Goal: Transaction & Acquisition: Book appointment/travel/reservation

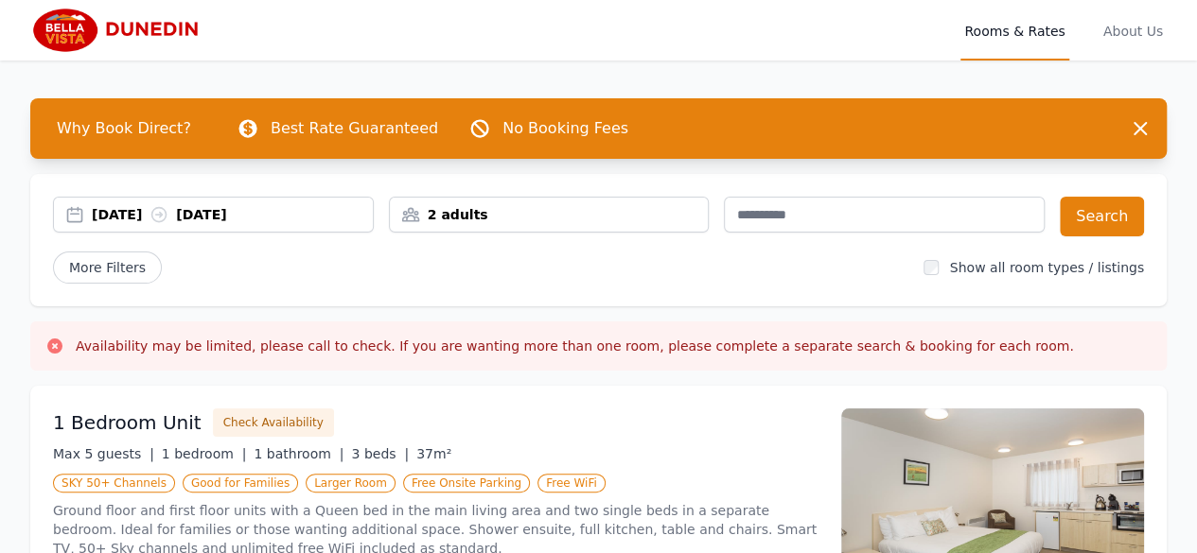
click at [455, 212] on div "2 adults" at bounding box center [549, 214] width 319 height 19
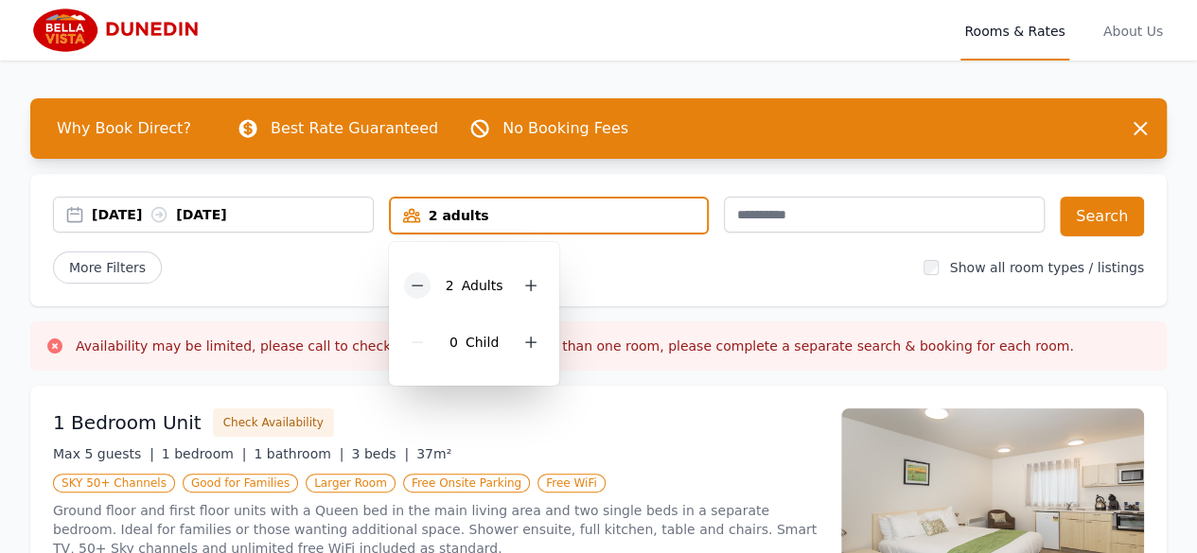
click at [416, 288] on icon at bounding box center [417, 285] width 15 height 15
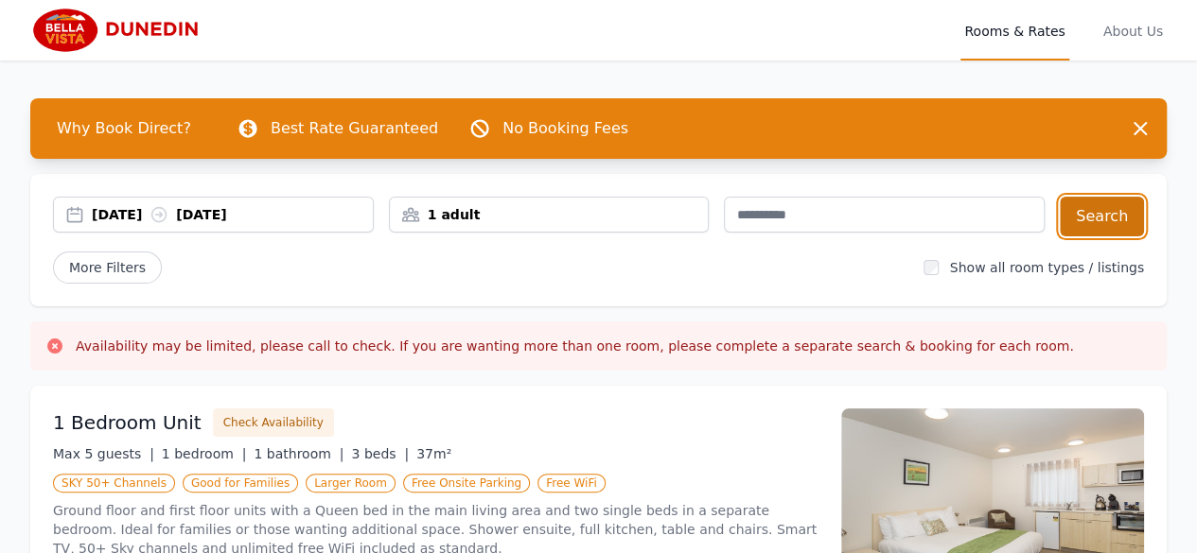
click at [1108, 217] on button "Search" at bounding box center [1101, 217] width 84 height 40
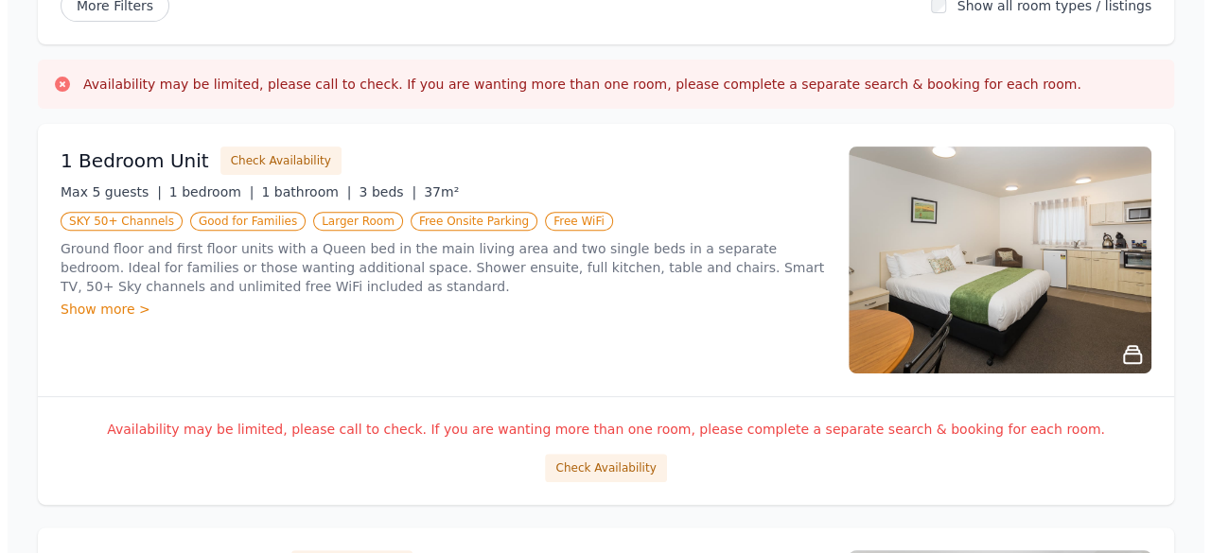
scroll to position [254, 0]
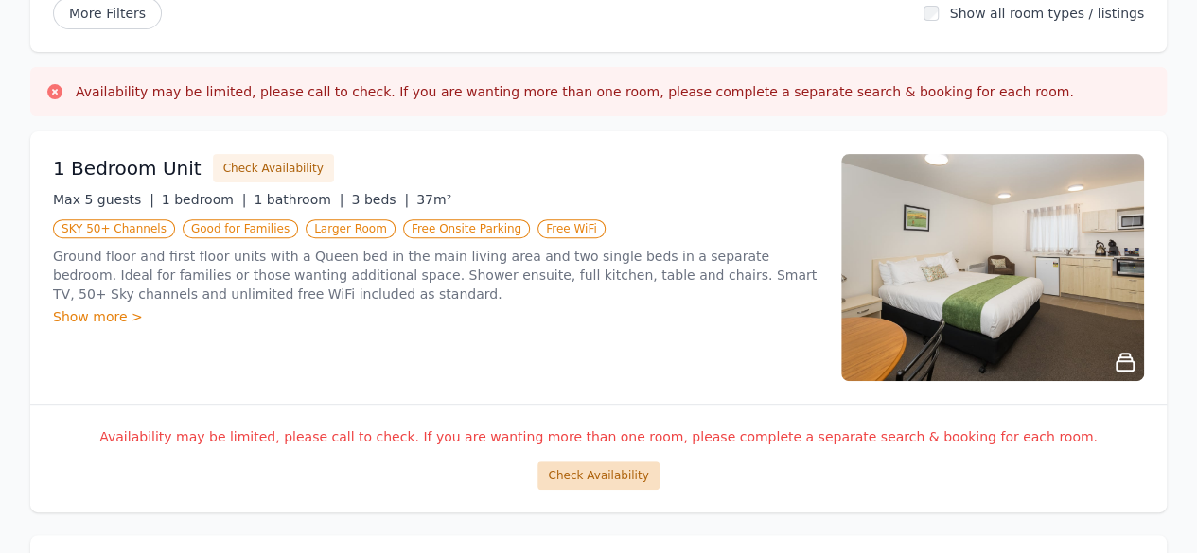
click at [592, 470] on button "Check Availability" at bounding box center [597, 476] width 121 height 28
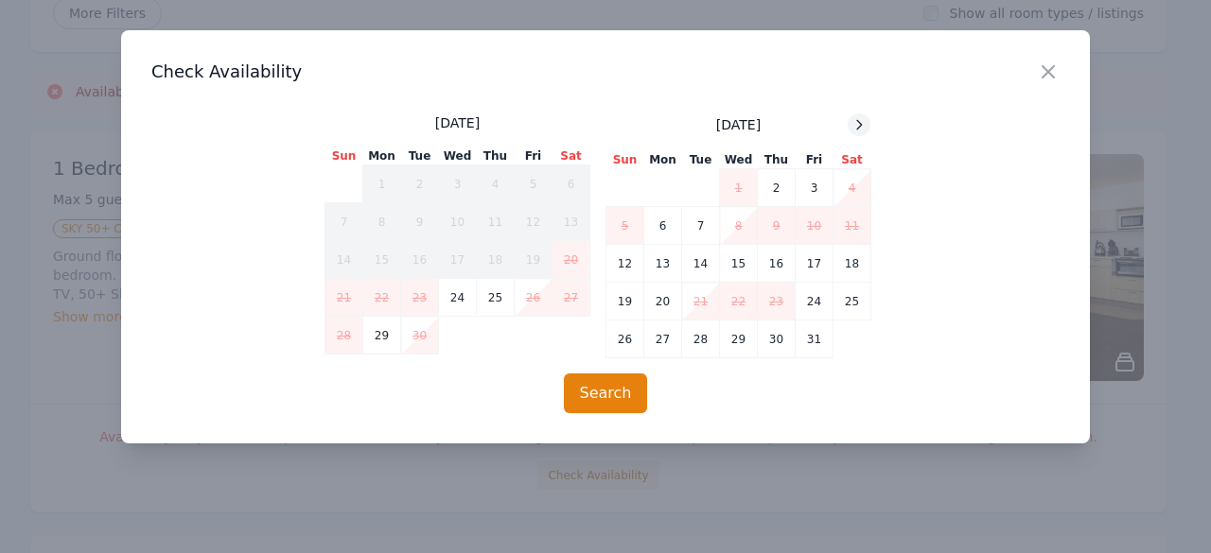
click at [864, 124] on icon at bounding box center [858, 124] width 15 height 15
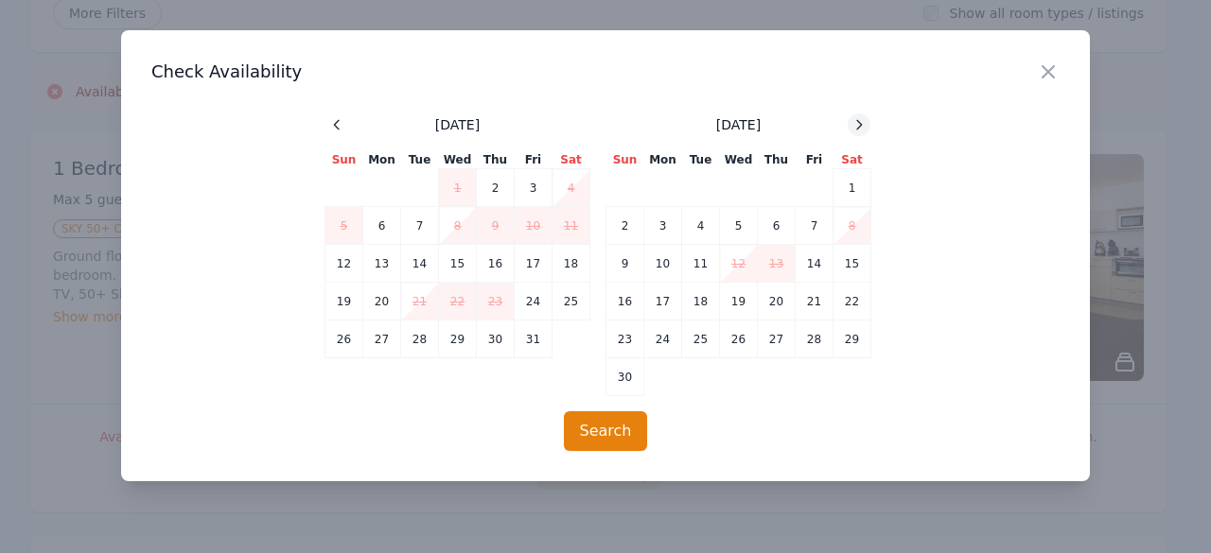
click at [864, 125] on icon at bounding box center [858, 124] width 15 height 15
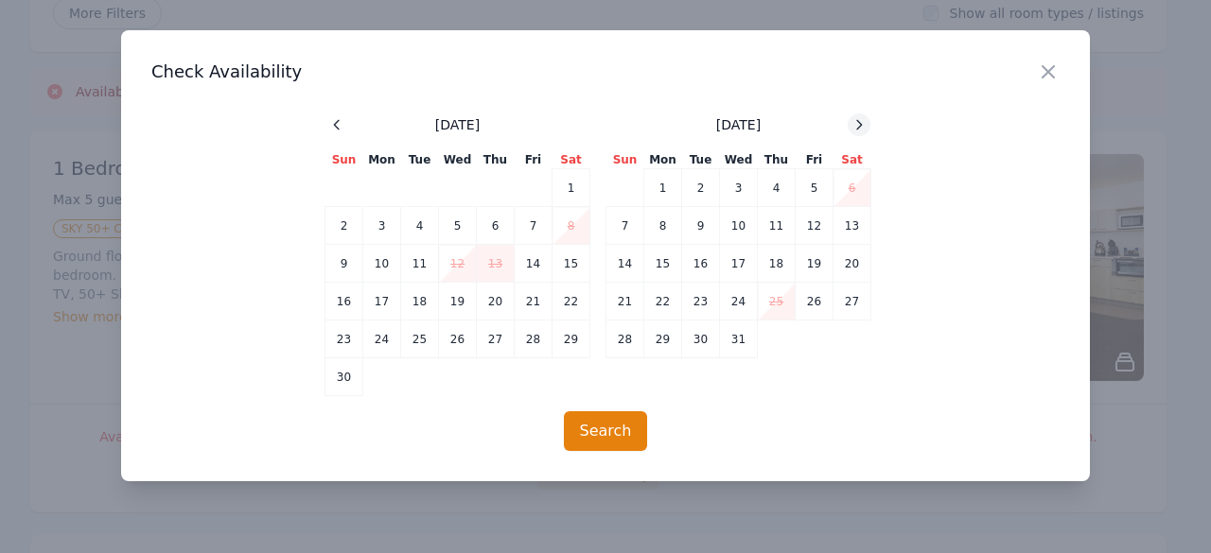
click at [864, 125] on icon at bounding box center [858, 124] width 15 height 15
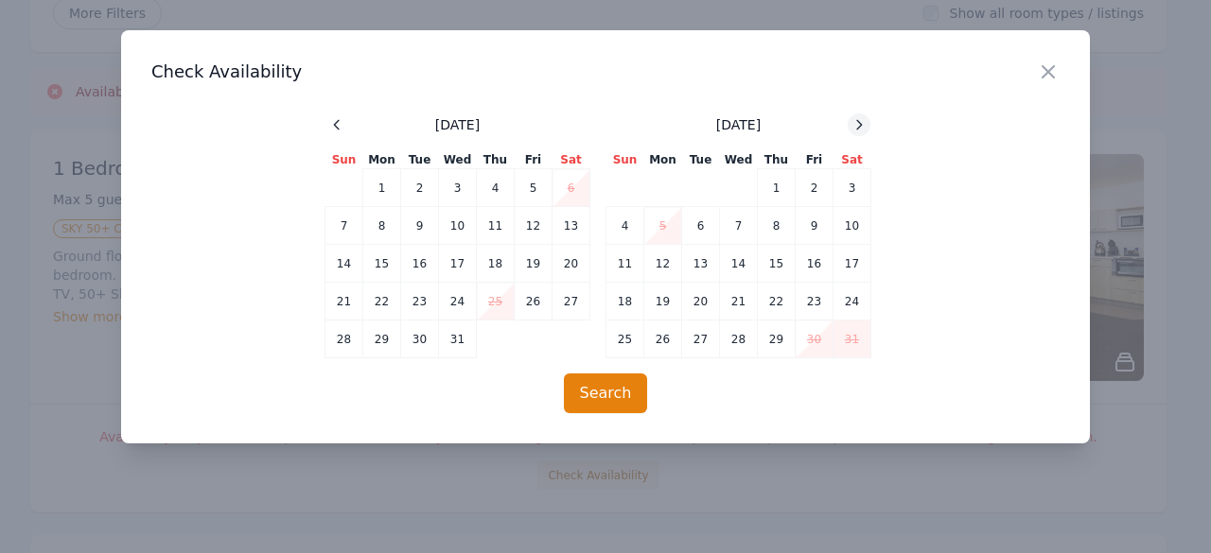
click at [857, 128] on icon at bounding box center [859, 124] width 5 height 9
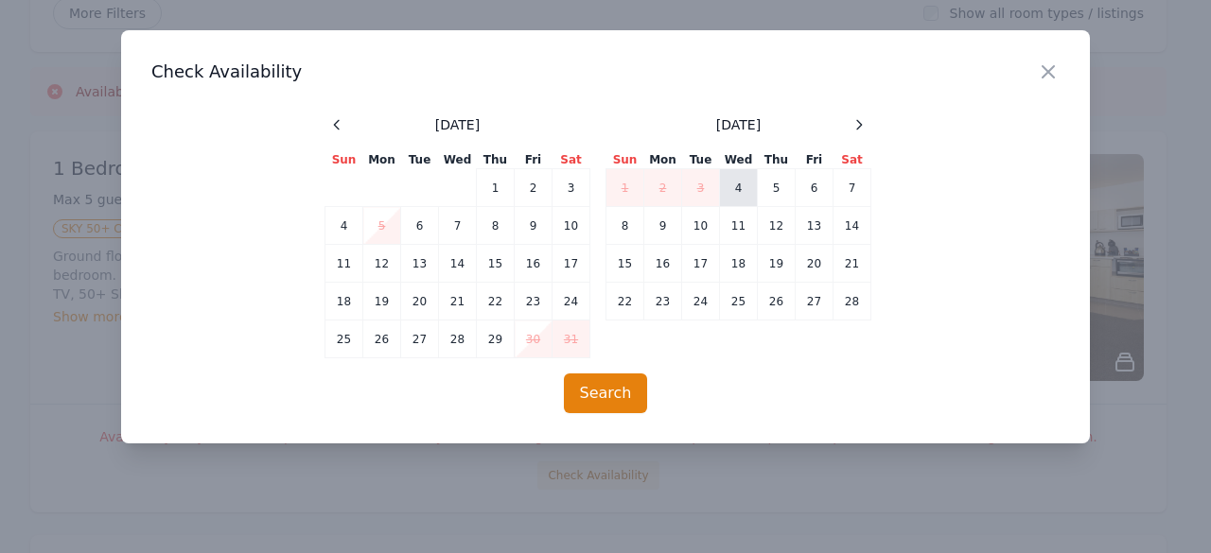
click at [744, 184] on td "4" at bounding box center [739, 188] width 38 height 38
click at [772, 184] on td "5" at bounding box center [777, 188] width 38 height 38
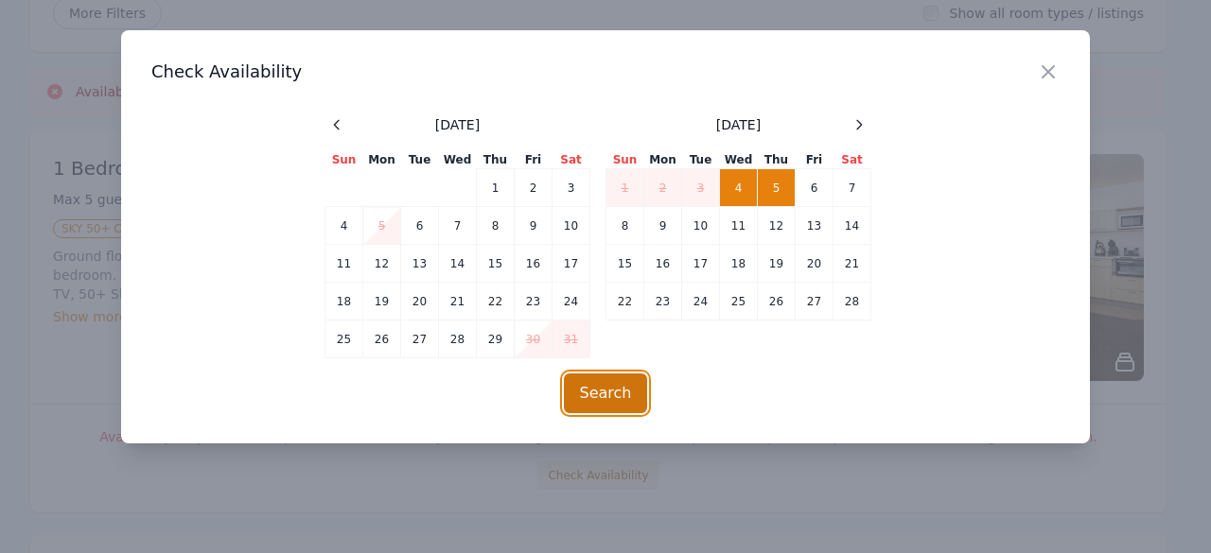
click at [611, 394] on button "Search" at bounding box center [606, 394] width 84 height 40
